Goal: Task Accomplishment & Management: Manage account settings

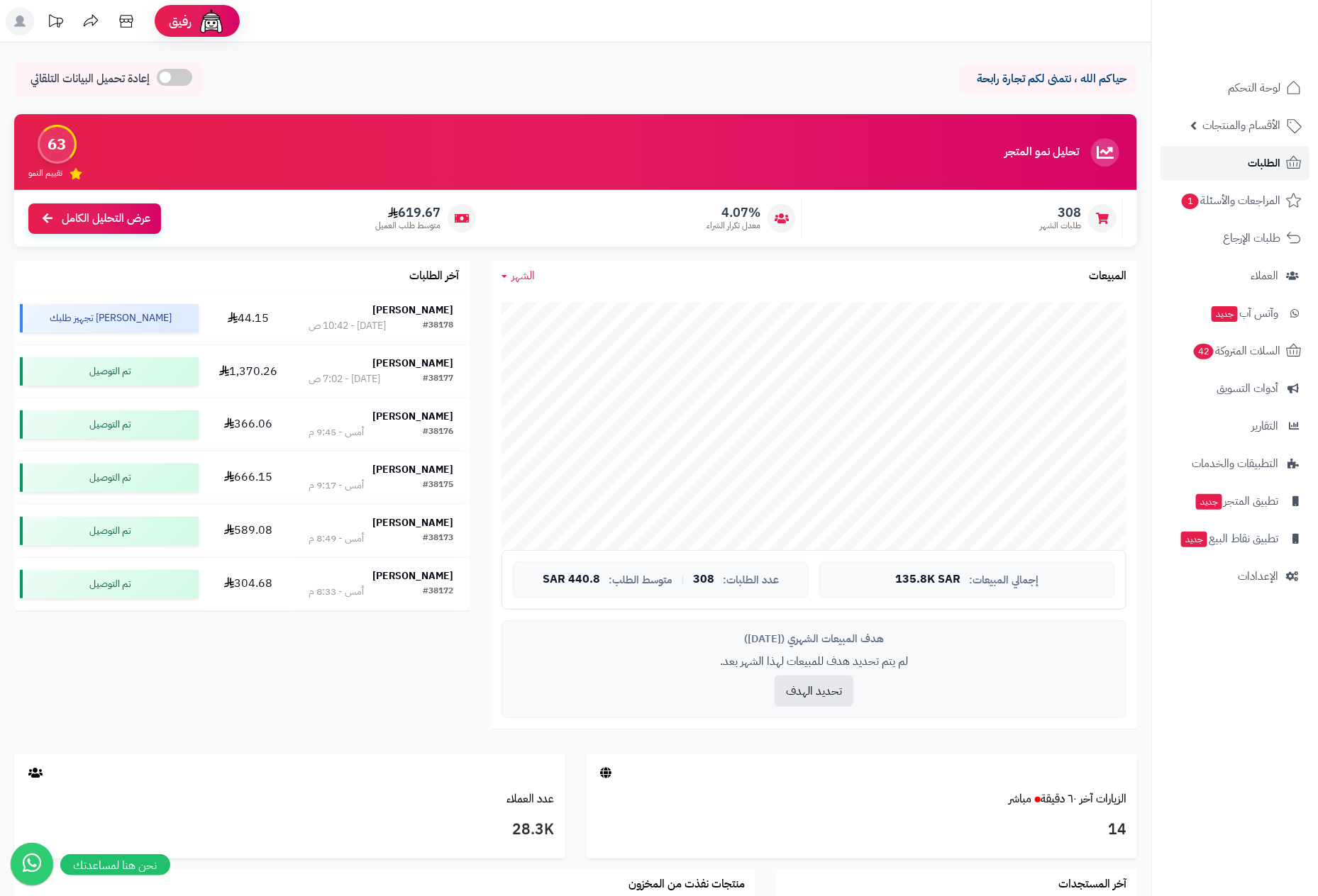
click at [1249, 164] on span "الطلبات" at bounding box center [1263, 162] width 33 height 19
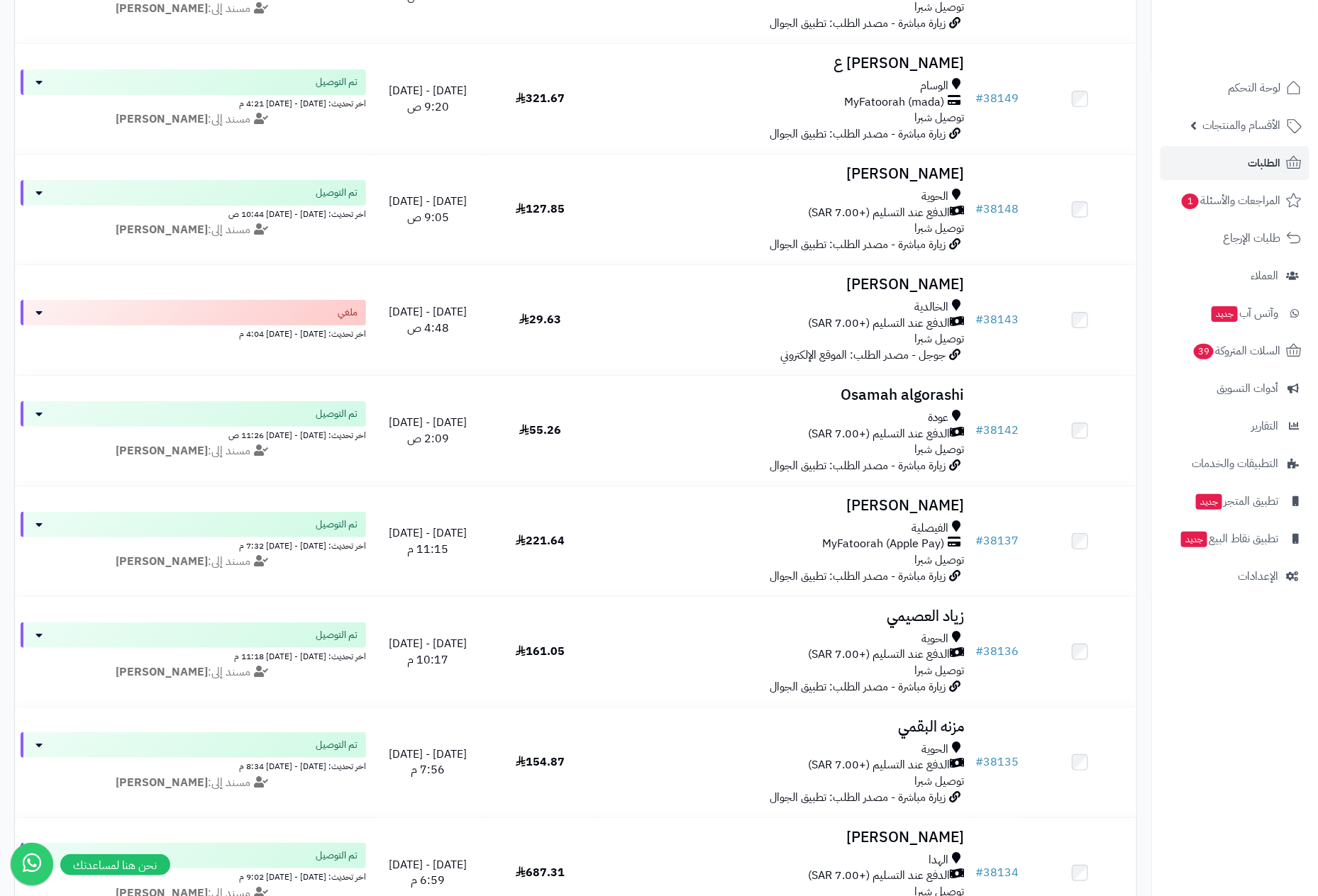
scroll to position [2501, 0]
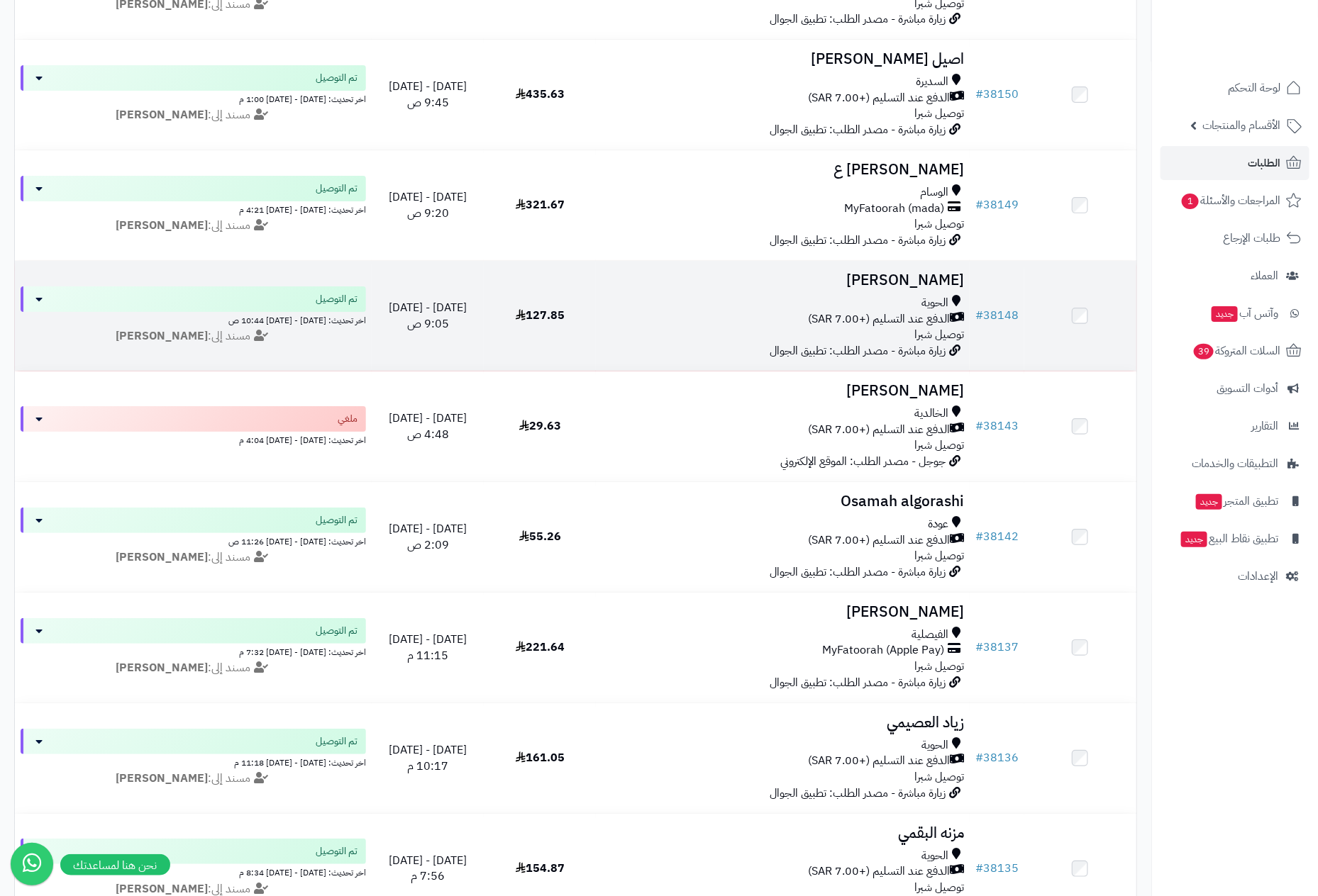
click at [881, 317] on span "الدفع عند التسليم (+7.00 SAR)" at bounding box center [879, 319] width 142 height 17
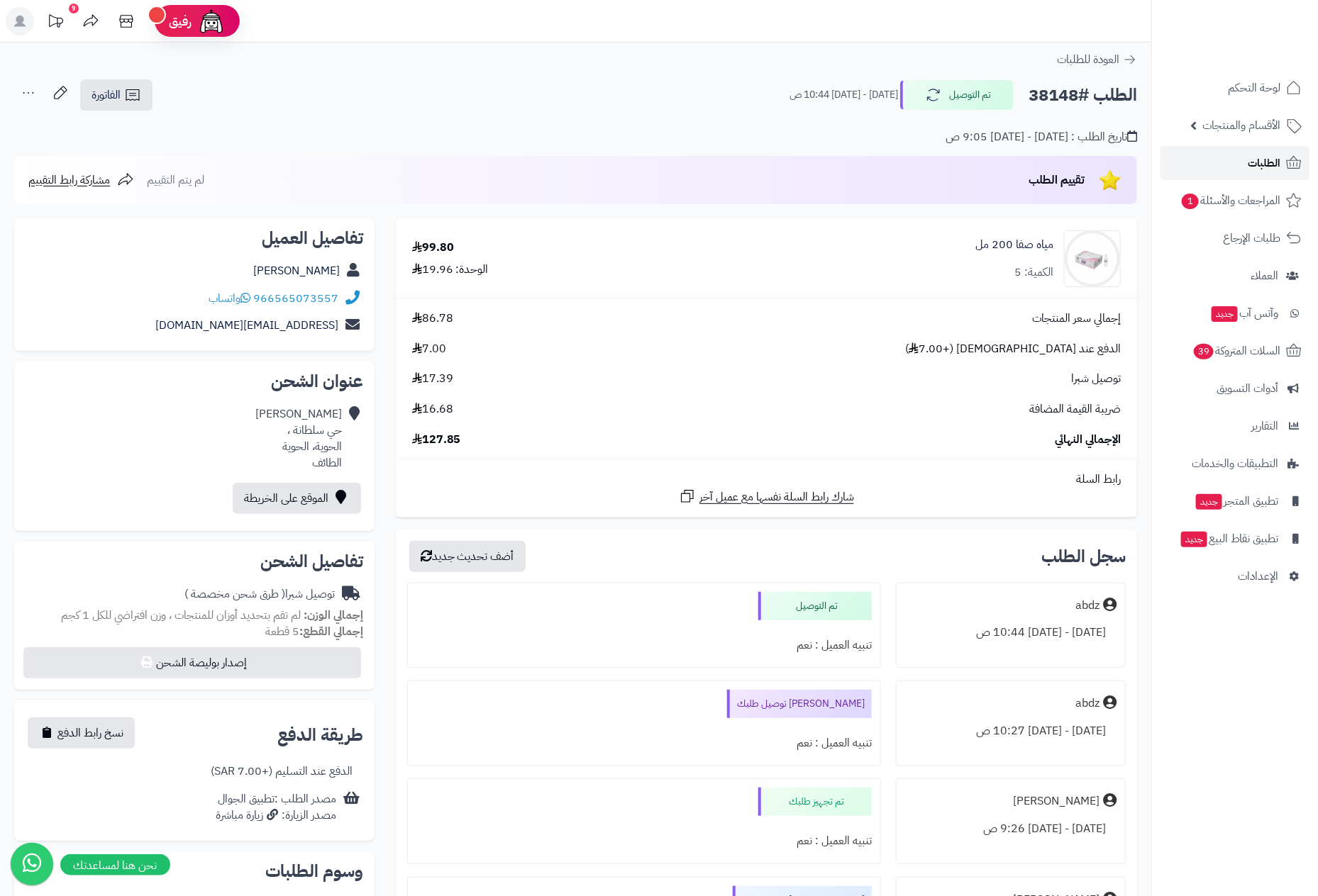
click at [1258, 161] on span "الطلبات" at bounding box center [1263, 162] width 33 height 19
